Goal: Task Accomplishment & Management: Use online tool/utility

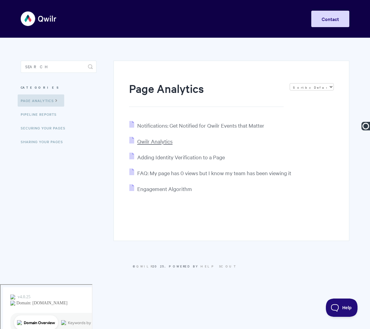
click at [154, 141] on span "Qwilr Analytics" at bounding box center [154, 141] width 35 height 7
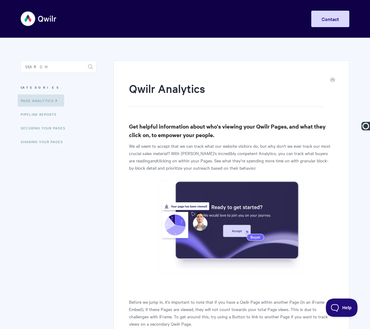
paste input "Page Analytics"
type input "Page Analytics | Qwilr Analytics"
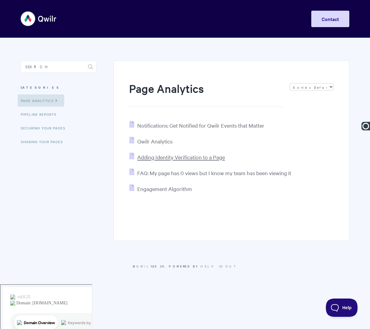
click at [167, 159] on span "Adding Identity Verification to a Page" at bounding box center [181, 156] width 88 height 7
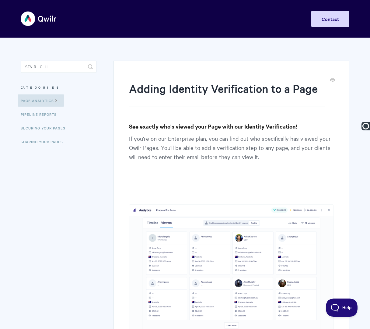
paste input "Page Analytics |"
type input "Page Analytics | Adding Identity Verification to a Page"
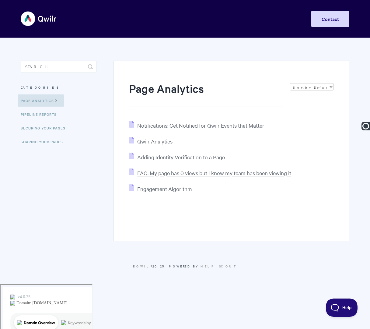
click at [156, 173] on span "FAQ: My page has 0 views but I know my team has been viewing it" at bounding box center [214, 172] width 154 height 7
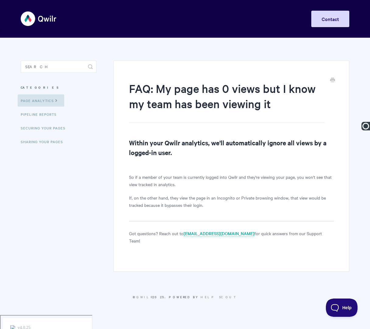
paste input "Page Analytics |"
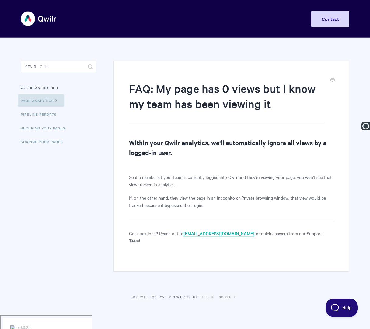
type input "Page Analytics | FAQ: My Page has 0 Views, but I Know My Team has been Viewing …"
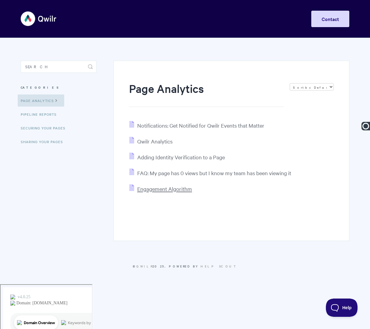
click at [157, 192] on span "Engagement Algorithm" at bounding box center [164, 188] width 55 height 7
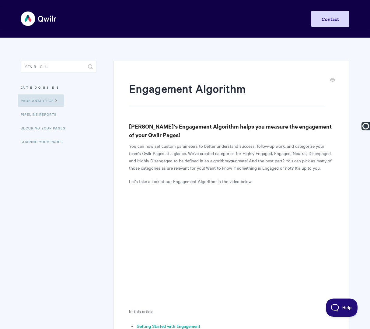
paste input "Page Analytics |"
type input "Page Analytics | Engagement Algorithm"
click at [44, 116] on link "Pipeline reports" at bounding box center [40, 114] width 44 height 12
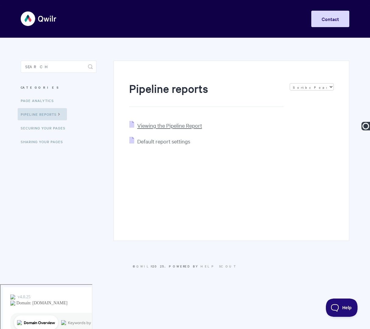
click at [179, 126] on span "Viewing the Pipeline Report" at bounding box center [169, 125] width 65 height 7
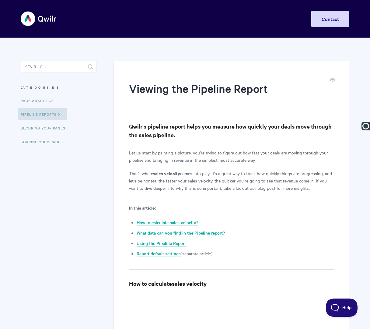
type input "Pipeline Reports | Viewing the Pipeline Report"
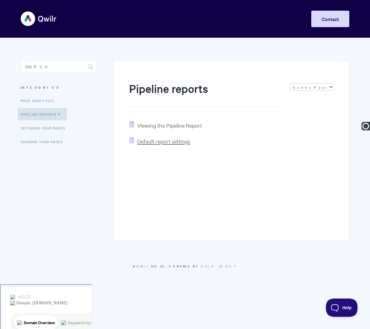
click at [153, 144] on span "Default report settings" at bounding box center [163, 141] width 53 height 7
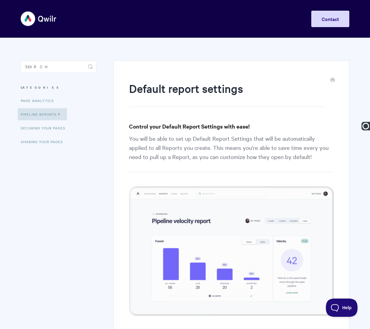
paste input "Pipeline Reports |"
type input "Pipeline Reports | Default Report Settings"
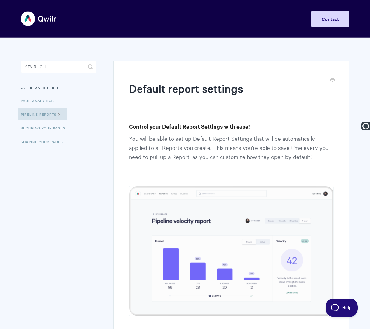
click at [41, 129] on link "Securing Your Pages" at bounding box center [44, 128] width 52 height 12
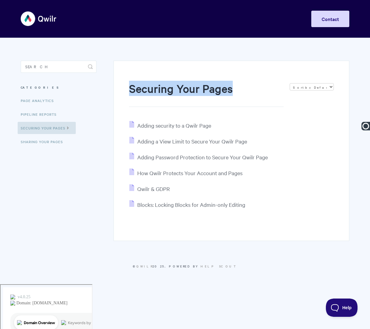
drag, startPoint x: 129, startPoint y: 89, endPoint x: 254, endPoint y: 89, distance: 125.4
click at [254, 89] on h1 "Securing Your Pages" at bounding box center [206, 94] width 155 height 26
copy h1 "Securing Your Pages"
click at [176, 128] on span "Adding security to a Qwilr Page" at bounding box center [174, 125] width 74 height 7
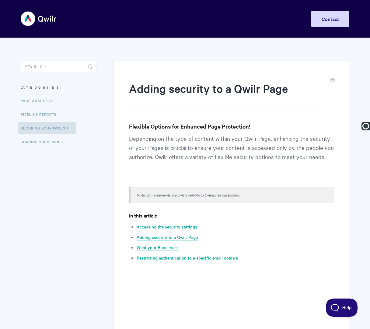
paste input "Securing Your Pages"
type input "Securing Your Pages | Adding Security to a Qwilr Page"
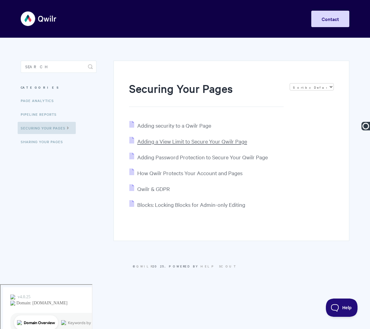
click at [151, 142] on span "Adding a View Limit to Secure Your Qwilr Page" at bounding box center [192, 141] width 110 height 7
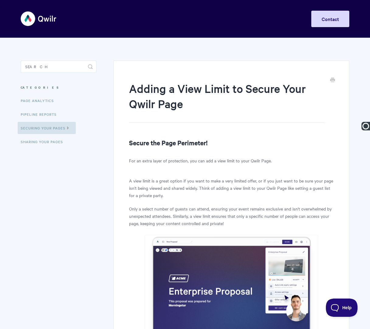
paste input "Securing Your Pages |"
type input "Securing Your Pages | Adding a View Limit to Secure Your Qwilr Page"
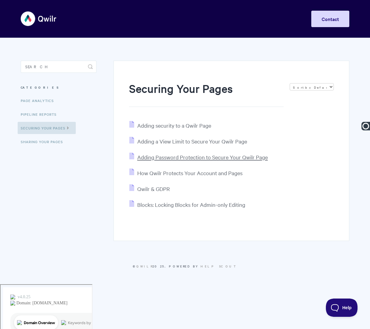
click at [159, 159] on span "Adding Password Protection to Secure Your Qwilr Page" at bounding box center [202, 156] width 131 height 7
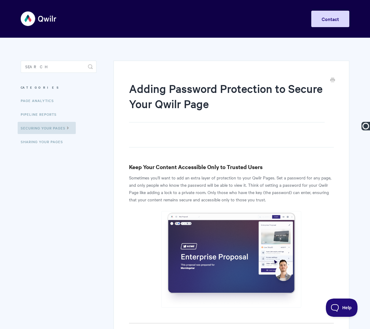
paste input "Securing Your Pages |"
type input "Securing Your Pages | Adding Password Protection to Secure Your Qwilr Page"
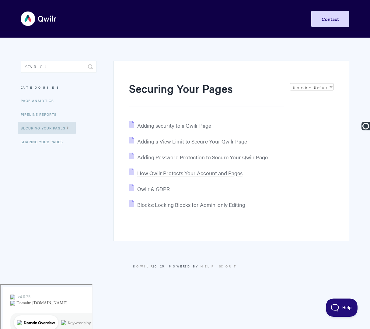
click at [162, 175] on span "How Qwilr Protects Your Account and Pages" at bounding box center [189, 172] width 105 height 7
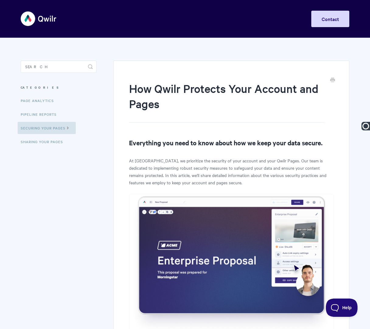
paste input "Securing Your Pages |"
type input "Securing Your Pages | How Qwilr Protects Your Account and Pages"
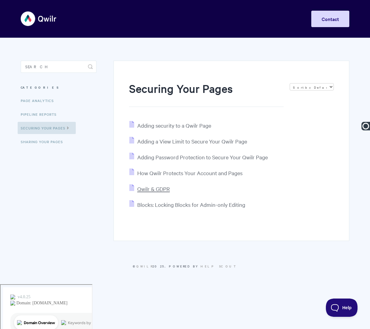
click at [160, 188] on span "Qwilr & GDPR" at bounding box center [153, 188] width 33 height 7
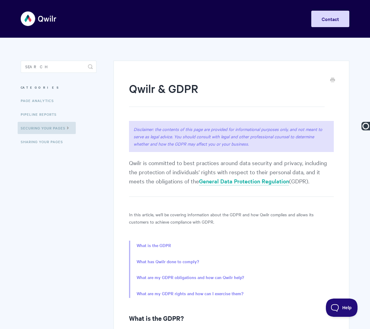
paste input "Securing Your Pages |"
type input "Securing Your Pages | Qwilr & GDPR"
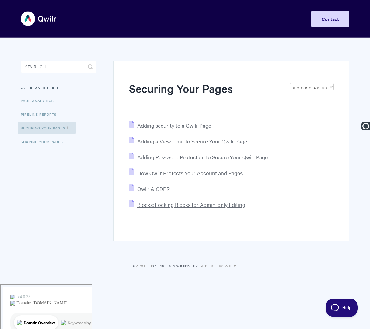
click at [162, 207] on span "Blocks: Locking Blocks for Admin-only Editing" at bounding box center [191, 204] width 108 height 7
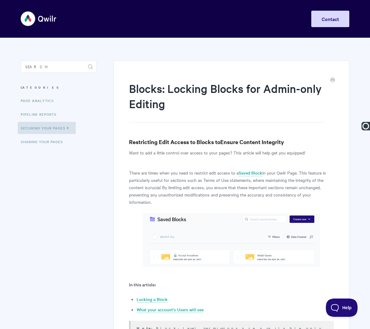
paste input "Securing Your Pages |"
type input "Securing Your Pages | Blocks: Locking Blocks for Admin-Only Editing"
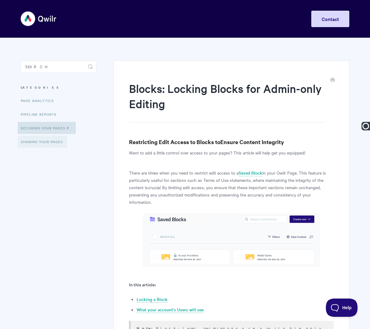
click at [44, 142] on link "Sharing Your Pages" at bounding box center [43, 141] width 50 height 12
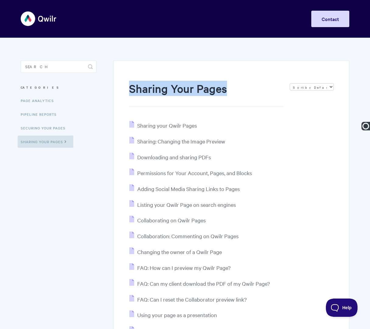
drag, startPoint x: 126, startPoint y: 89, endPoint x: 229, endPoint y: 90, distance: 102.6
click at [229, 90] on div "Sharing Your Pages Sort by Default Sort A-Z Sort by Popularity Sort by Last Upd…" at bounding box center [231, 230] width 236 height 338
copy h1 "Sharing Your Pages"
click at [185, 123] on span "Sharing your Qwilr Pages" at bounding box center [167, 125] width 60 height 7
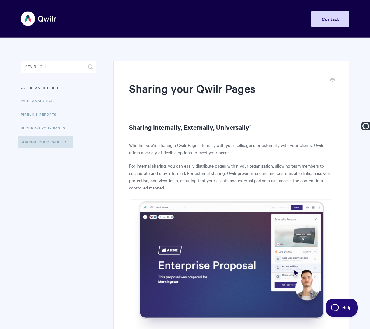
paste input "Sharing Your Pages"
type input "Sharing Your Pages | Sharing your Qwilr Pages"
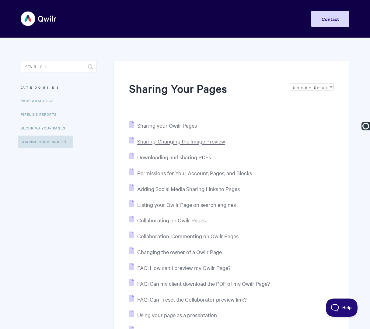
click at [154, 145] on span "Sharing: Changing the Image Preview" at bounding box center [181, 141] width 88 height 7
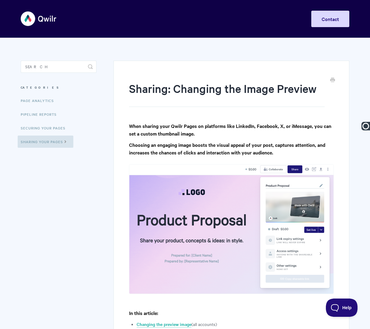
paste input "Sharing Your Pages |"
type input "Sharing Your Pages | Sharing: Changing the Image Preview"
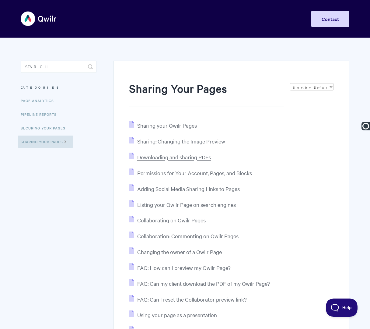
click at [158, 157] on span "Downloading and sharing PDFs" at bounding box center [174, 156] width 74 height 7
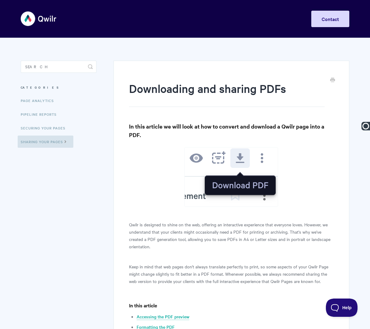
paste input "Sharing Your Pages |"
type input "Sharing Your Pages | Downloading and Sharing PDFs"
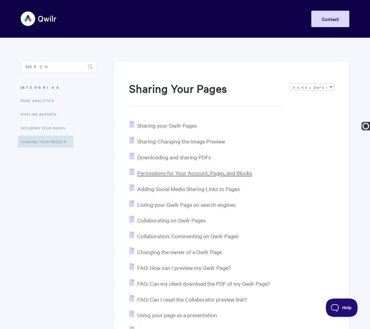
click at [170, 174] on span "Permissions for Your Account, Pages, and Blocks" at bounding box center [194, 172] width 115 height 7
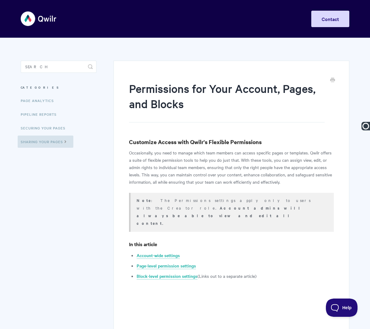
paste input "Sharing Your Pages |"
type input "Sharing Your Pages | Permissions for Your Account, Pages, and Blocks"
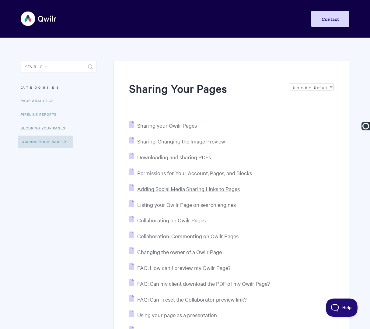
click at [164, 190] on span "Adding Social Media Sharing Links to Pages" at bounding box center [188, 188] width 103 height 7
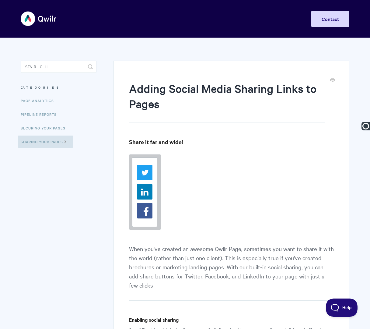
paste input "Sharing Your Pages |"
type input "Sharing Your Pages | Adding Social Media Sharing Links to Pages"
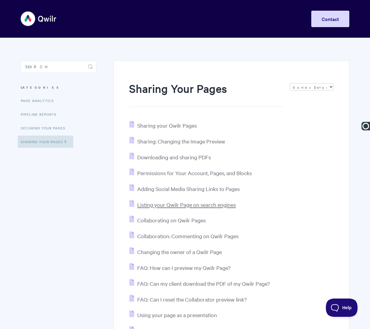
click at [156, 205] on span "Listing your Qwilr Page on search engines" at bounding box center [186, 204] width 99 height 7
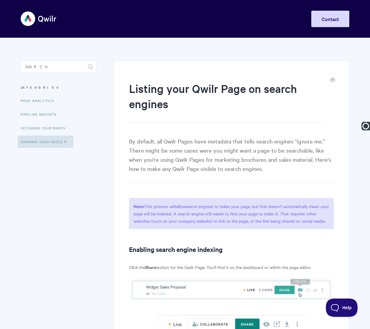
paste input "Sharing Your Pages |"
type input "Sharing Your Pages | Listing your Qwilr Page on Search Engines"
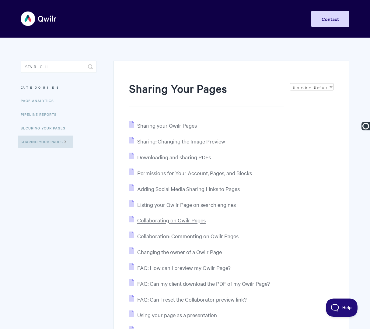
click at [179, 220] on span "Collaborating on Qwilr Pages" at bounding box center [171, 219] width 68 height 7
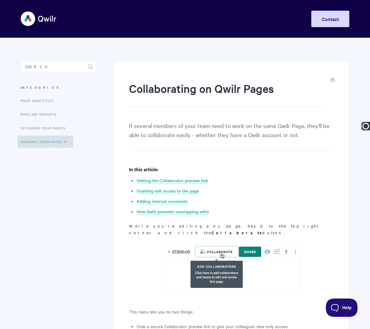
paste input "Sharing Your Pages |"
type input "Sharing Your Pages | Collaborating on Qwilr Pages"
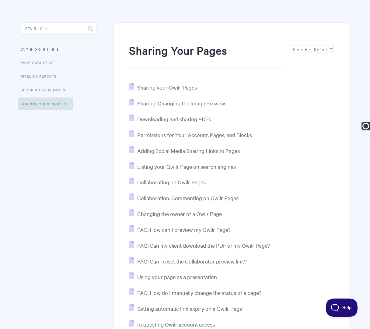
scroll to position [43, 0]
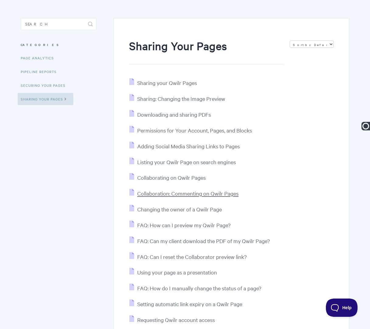
click at [172, 192] on span "Collaboration: Commenting on Qwilr Pages" at bounding box center [187, 193] width 101 height 7
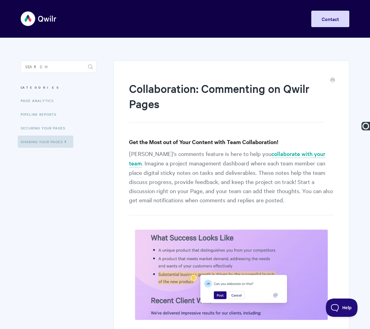
paste input "Sharing Your Pages |"
type input "Sharing Your Pages | Collaboration: Commenting on Qwilr Pages"
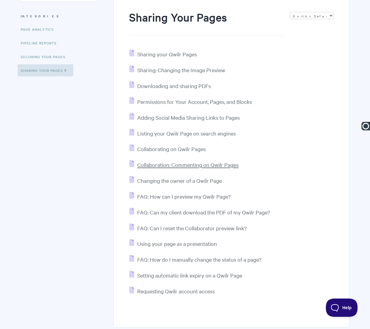
scroll to position [108, 0]
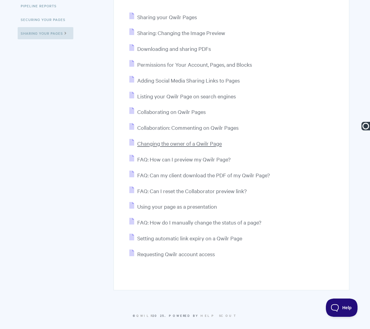
click at [166, 143] on span "Changing the owner of a Qwilr Page" at bounding box center [179, 143] width 85 height 7
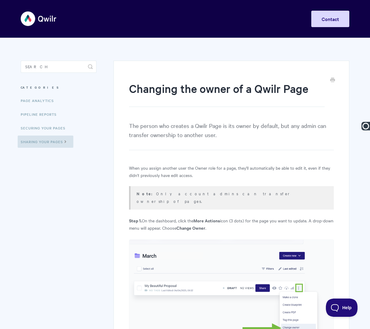
paste input "Sharing Your Pages |"
type input "Sharing Your Pages | Changing the Owner of a Qwilr Page"
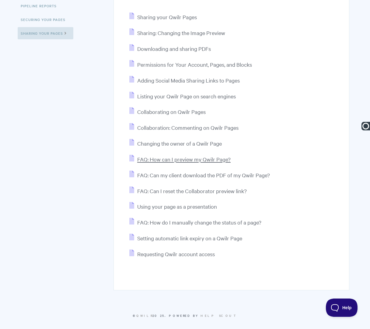
click at [173, 159] on span "FAQ: How can I preview my Qwilr Page?" at bounding box center [183, 158] width 93 height 7
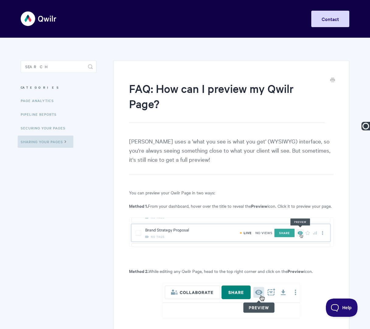
paste input "Sharing Your Pages |"
type input "Sharing Your Pages | FAQ: How can I preview my Qwilr Page?"
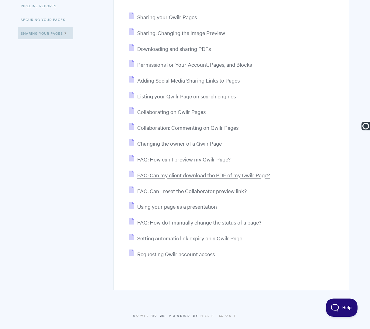
click at [180, 173] on span "FAQ: Can my client download the PDF of my Qwilr Page?" at bounding box center [203, 174] width 133 height 7
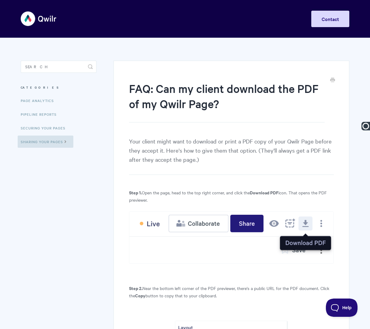
paste input "Sharing Your Pages |"
type input "Sharing Your Pages | FAQ: Can my client download the PDF of my Qwilr Page?"
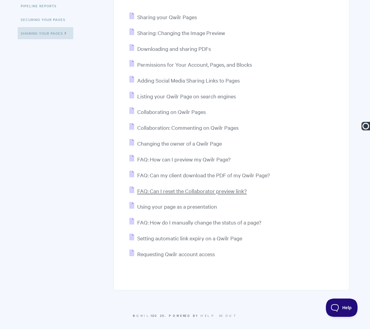
click at [162, 192] on span "FAQ: Can I reset the Collaborator preview link?" at bounding box center [192, 190] width 110 height 7
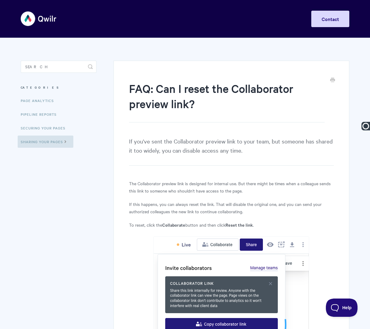
paste input "Sharing Your Pages |"
type input "Sharing Your Pages | FAQ: Can I reset the Collaborator preview link?"
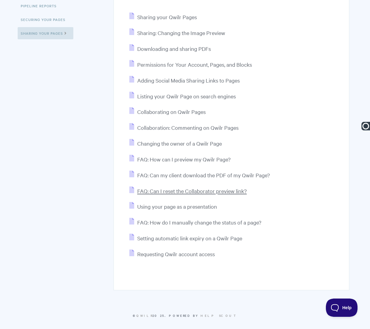
click at [165, 190] on span "FAQ: Can I reset the Collaborator preview link?" at bounding box center [192, 190] width 110 height 7
click at [169, 221] on span "FAQ: How do I manually change the status of a page?" at bounding box center [199, 221] width 124 height 7
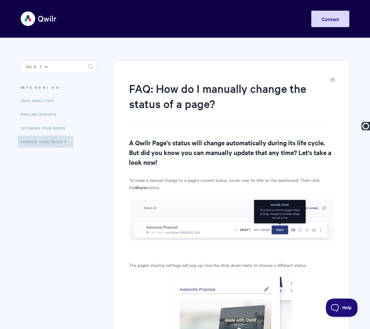
paste input "Sharing Your Pages |"
type input "Sharing Your Pages | FAQ: How do I manually change the status of a page?"
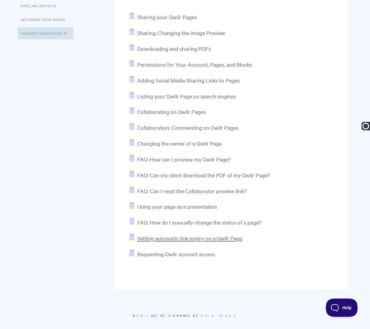
click at [168, 239] on span "Setting automatic link expiry on a Qwilr Page" at bounding box center [189, 237] width 105 height 7
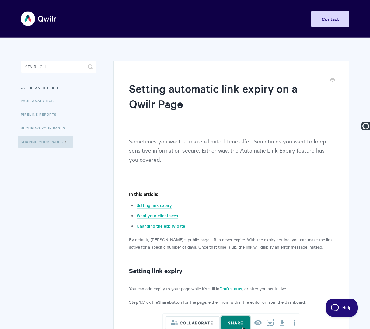
paste input "Sharing Your Pages |"
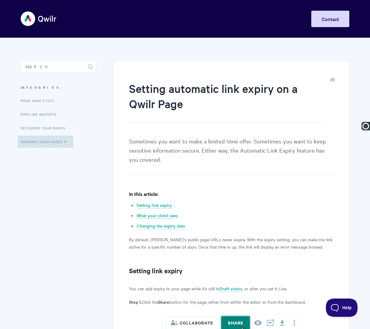
type input "Sharing Your Pages | Setting Automatic Link Expiry on a Qwilr Page"
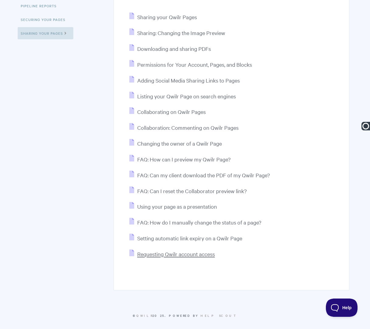
click at [155, 255] on span "Requesting Qwilr account access" at bounding box center [176, 253] width 78 height 7
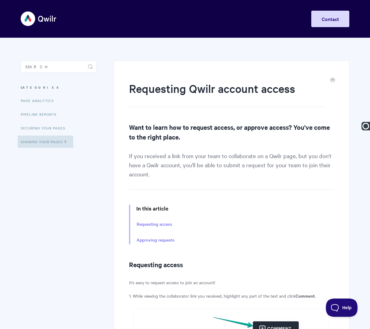
paste input "Sharing Your Pages |"
type input "Sharing Your Pages | Requesting Qwilr Account Access"
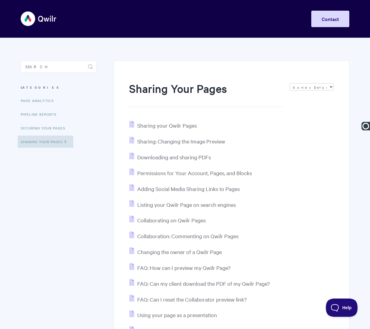
click at [34, 16] on img at bounding box center [39, 18] width 36 height 23
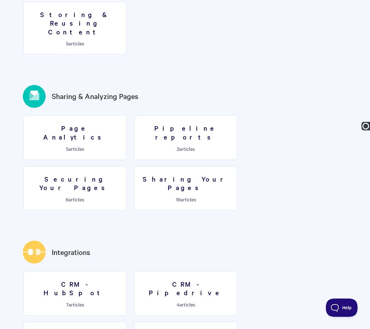
scroll to position [660, 0]
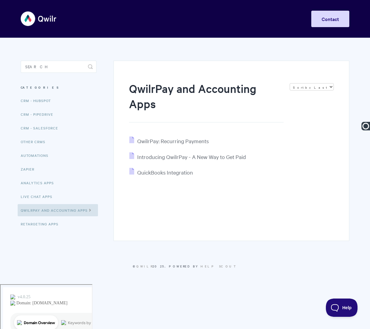
click at [39, 21] on img at bounding box center [39, 18] width 36 height 23
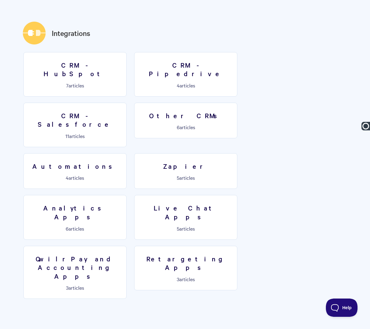
scroll to position [878, 0]
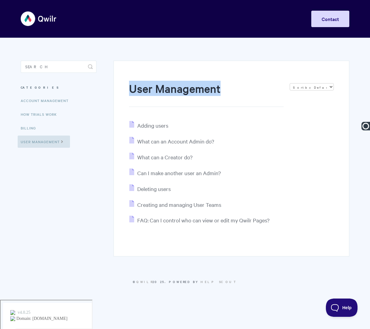
drag, startPoint x: 130, startPoint y: 85, endPoint x: 233, endPoint y: 85, distance: 102.5
click at [233, 85] on h1 "User Management" at bounding box center [206, 94] width 155 height 26
copy h1 "User Management"
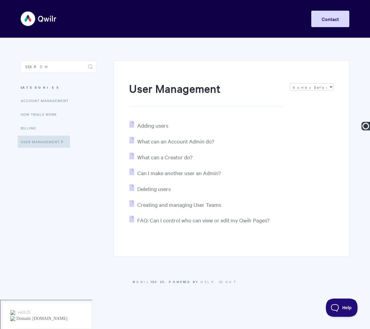
paste input "User Management"
type input "User Management | User Management"
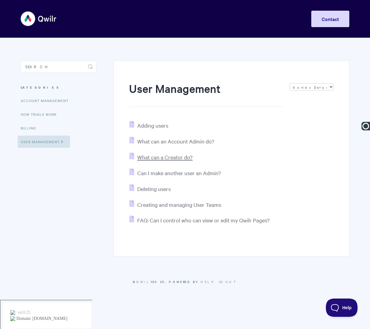
click at [166, 157] on span "What can a Creator do?" at bounding box center [164, 156] width 55 height 7
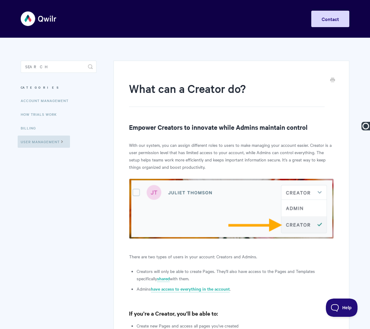
paste input "User Management |"
type input "User Management | What can a Creator do?"
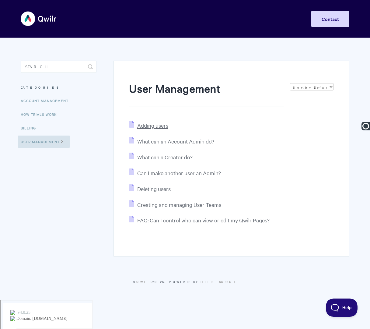
click at [151, 124] on span "Adding users" at bounding box center [152, 125] width 31 height 7
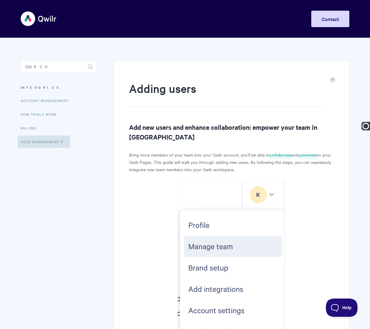
paste input "User Management |"
type input "User Management | Adding Users"
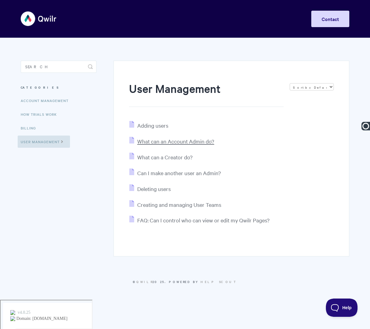
click at [160, 143] on span "What can an Account Admin do?" at bounding box center [175, 141] width 77 height 7
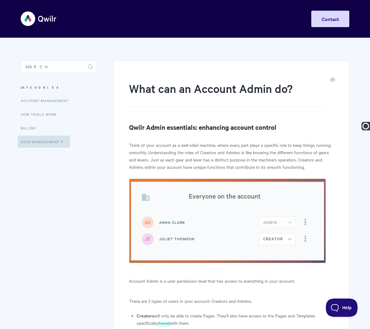
click at [303, 93] on h1 "What can an Account Admin do?" at bounding box center [227, 94] width 196 height 26
paste input "User Management |"
type input "User Management | What can an Account Admin do?"
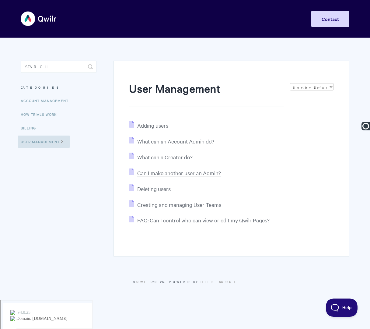
click at [173, 173] on span "Can I make another user an Admin?" at bounding box center [179, 172] width 84 height 7
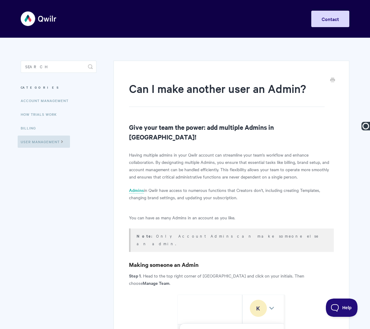
click at [209, 167] on p "Having multiple admins in your Qwilr account can streamline your team's workflo…" at bounding box center [231, 165] width 205 height 29
paste input "User Management |"
type input "User Management | Can I make another user an Admin?"
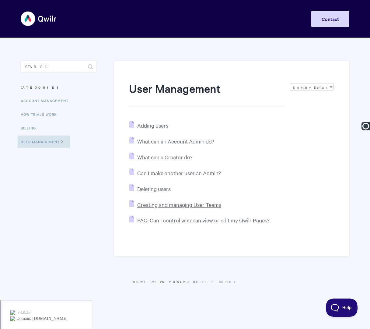
click at [166, 204] on span "Creating and managing User Teams" at bounding box center [179, 204] width 84 height 7
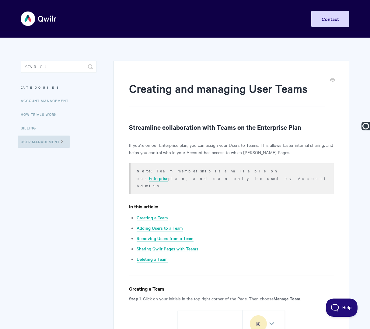
paste input "User Management |"
type input "User Management | Creating and Managing User Teams"
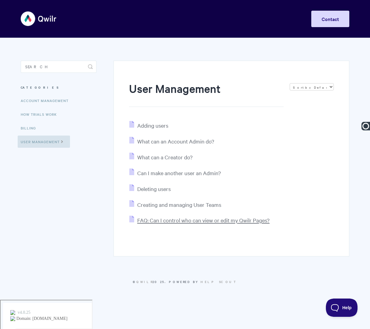
click at [177, 221] on span "FAQ: Can I control who can view or edit my Qwilr Pages?" at bounding box center [203, 219] width 132 height 7
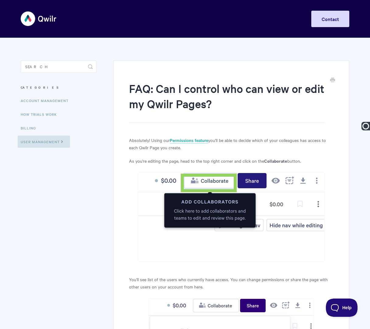
paste input "User Management |"
type input "User Management | FAQ: Can I control who can view or edit my Qwilr Pages?"
click at [26, 131] on link "Billing" at bounding box center [29, 128] width 23 height 12
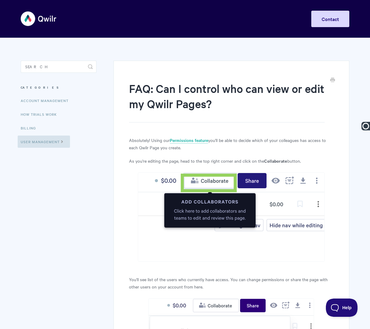
click at [36, 20] on img at bounding box center [39, 18] width 36 height 23
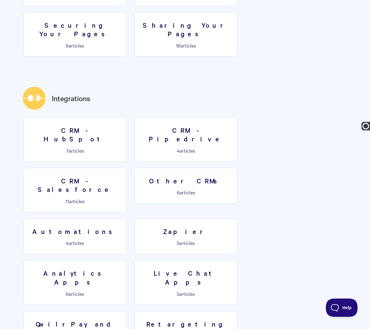
scroll to position [913, 0]
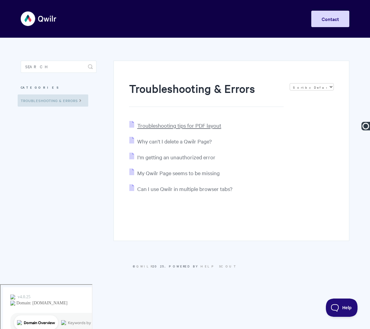
click at [153, 124] on span "Troubleshooting tips for PDF layout" at bounding box center [179, 125] width 84 height 7
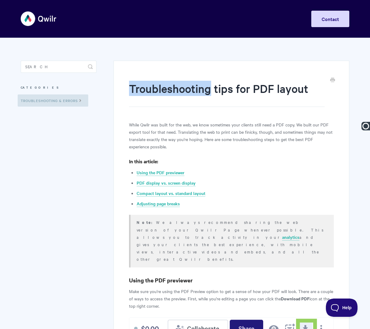
drag, startPoint x: 131, startPoint y: 87, endPoint x: 212, endPoint y: 86, distance: 81.2
click at [212, 86] on h1 "Troubleshooting tips for PDF layout" at bounding box center [227, 94] width 196 height 26
copy h1 "Troubleshooting"
paste input "Troubleshooting"
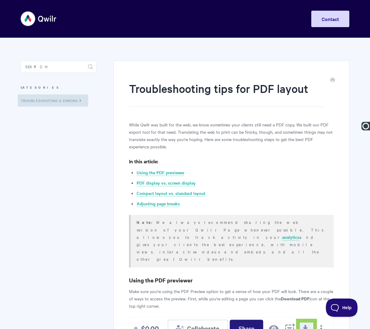
type input "Troubleshooting | Troubleshooting tips for PDF layout"
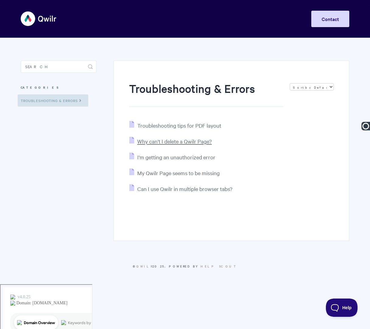
click at [156, 143] on span "Why can't I delete a Qwilr Page?" at bounding box center [174, 141] width 75 height 7
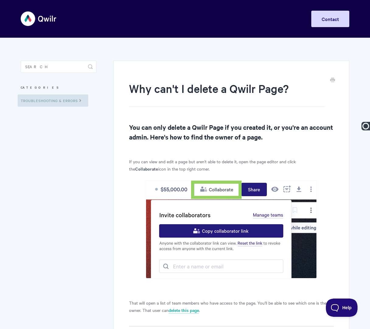
paste input "Troubleshooting |"
type input "Troubleshooting | Why can't I delete a Qwilr Page?"
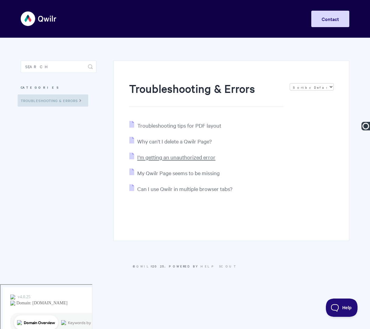
click at [157, 156] on span "I'm getting an unauthorized error" at bounding box center [176, 156] width 78 height 7
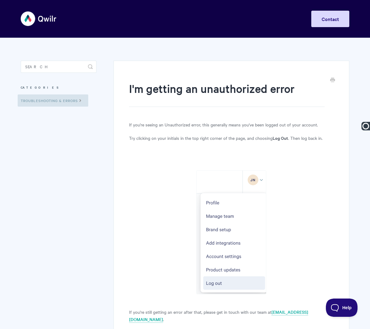
paste input "Troubleshooting |"
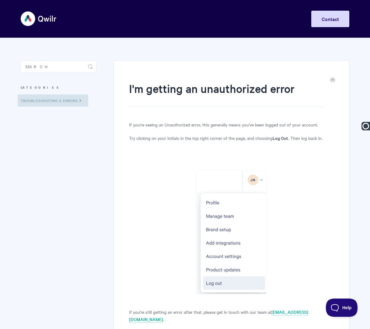
type input "Troubleshooting | I'm Getting an Unauthorized Error"
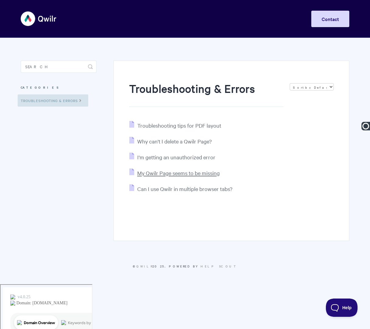
click at [173, 174] on span "My Qwilr Page seems to be missing" at bounding box center [178, 172] width 82 height 7
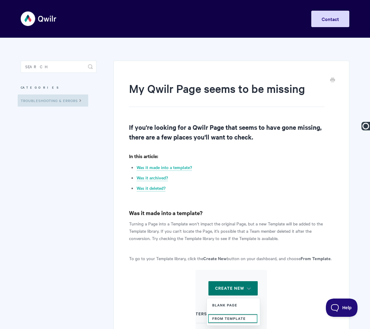
paste input "Troubleshooting |"
type input "Troubleshooting | My Qwilr Page Seems to be Missing"
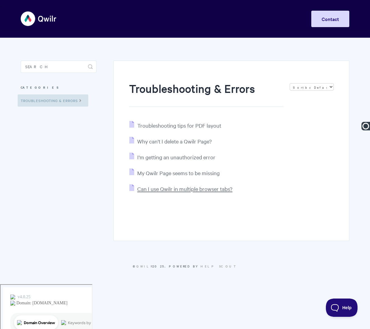
click at [159, 189] on span "Can I use Qwilr in multiple browser tabs?" at bounding box center [184, 188] width 95 height 7
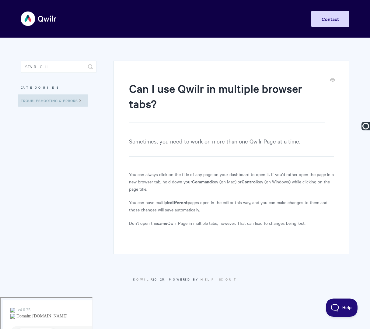
paste input "Troubleshooting |"
type input "Troubleshooting | Can I use Qwilr in multiple browser tabs?"
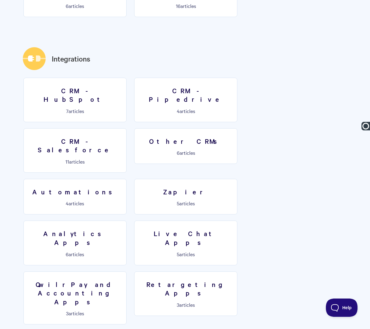
scroll to position [913, 0]
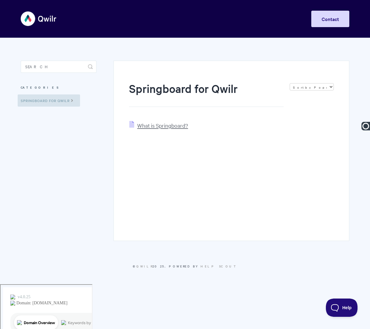
click at [148, 128] on span "What is Springboard?" at bounding box center [162, 125] width 51 height 7
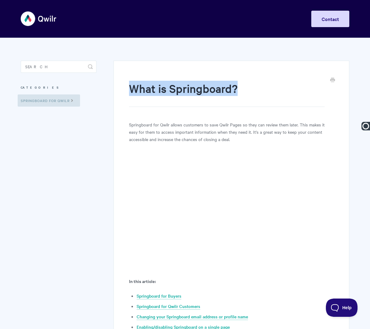
drag, startPoint x: 130, startPoint y: 82, endPoint x: 236, endPoint y: 87, distance: 106.3
click at [236, 87] on h1 "What is Springboard?" at bounding box center [227, 94] width 196 height 26
click at [191, 87] on h1 "What is Springboard?" at bounding box center [227, 94] width 196 height 26
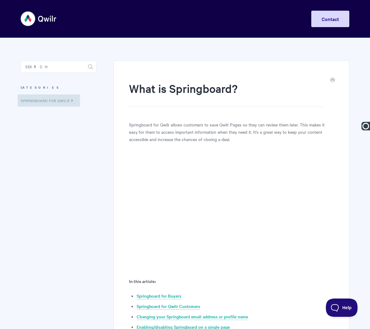
type input "Springboard | What is Springboard?"
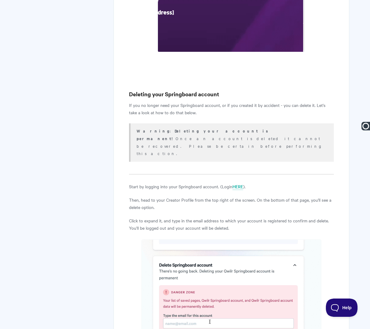
scroll to position [2507, 0]
